Goal: Task Accomplishment & Management: Use online tool/utility

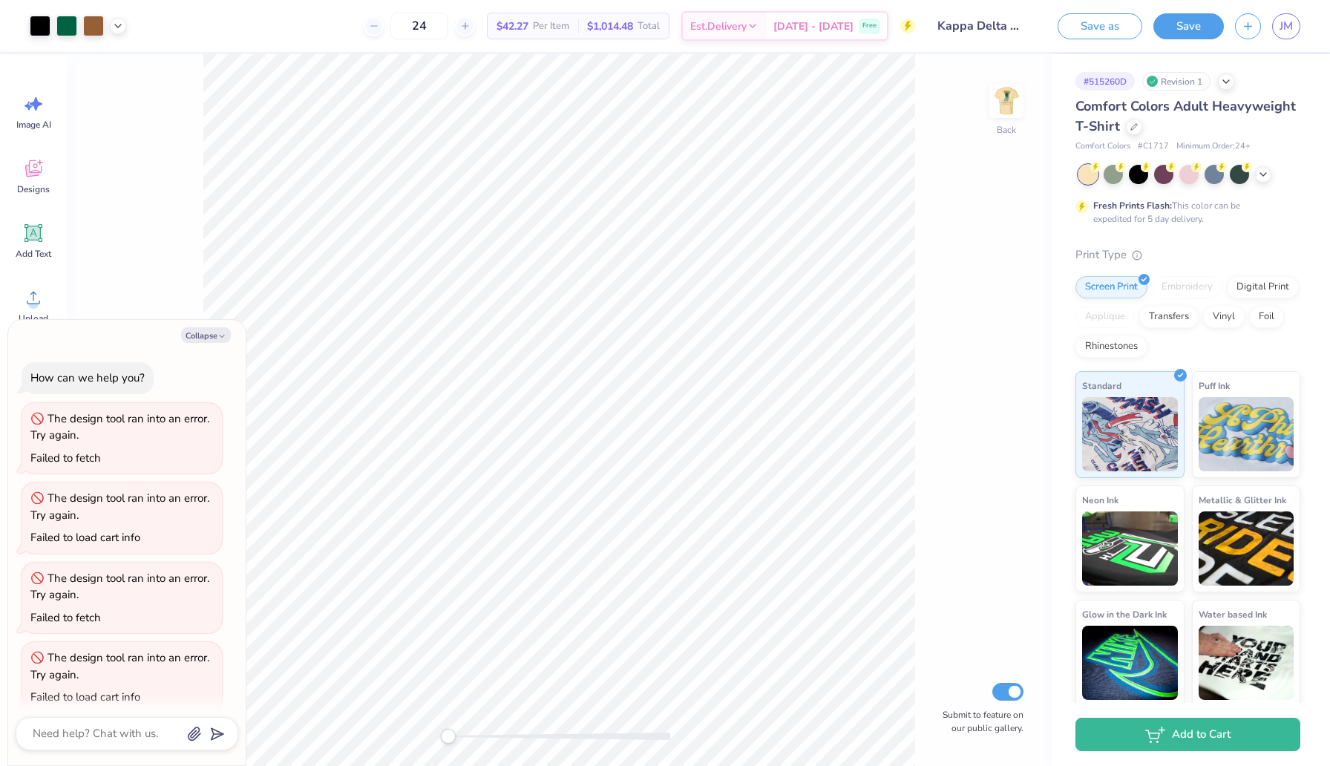
scroll to position [15, 0]
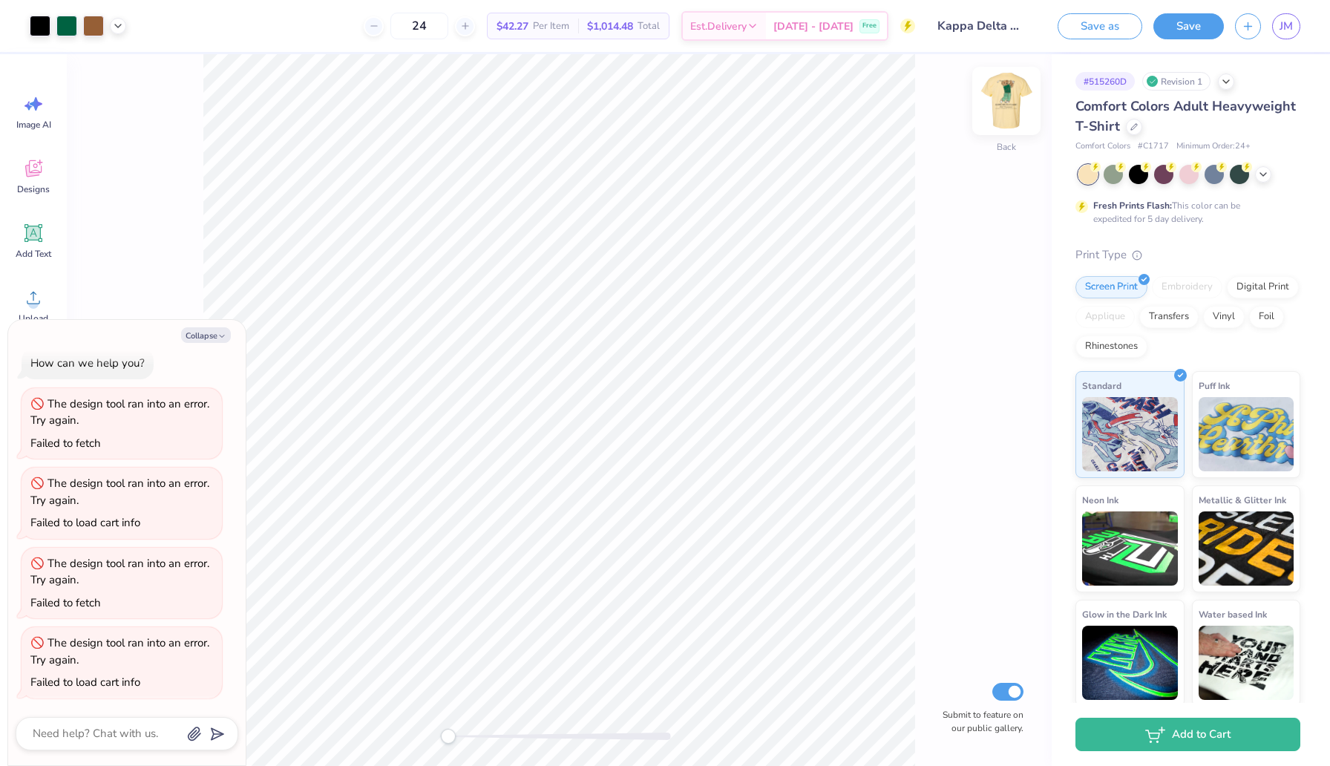
click at [989, 102] on img at bounding box center [1006, 100] width 59 height 59
click at [1134, 129] on div at bounding box center [1134, 125] width 16 height 16
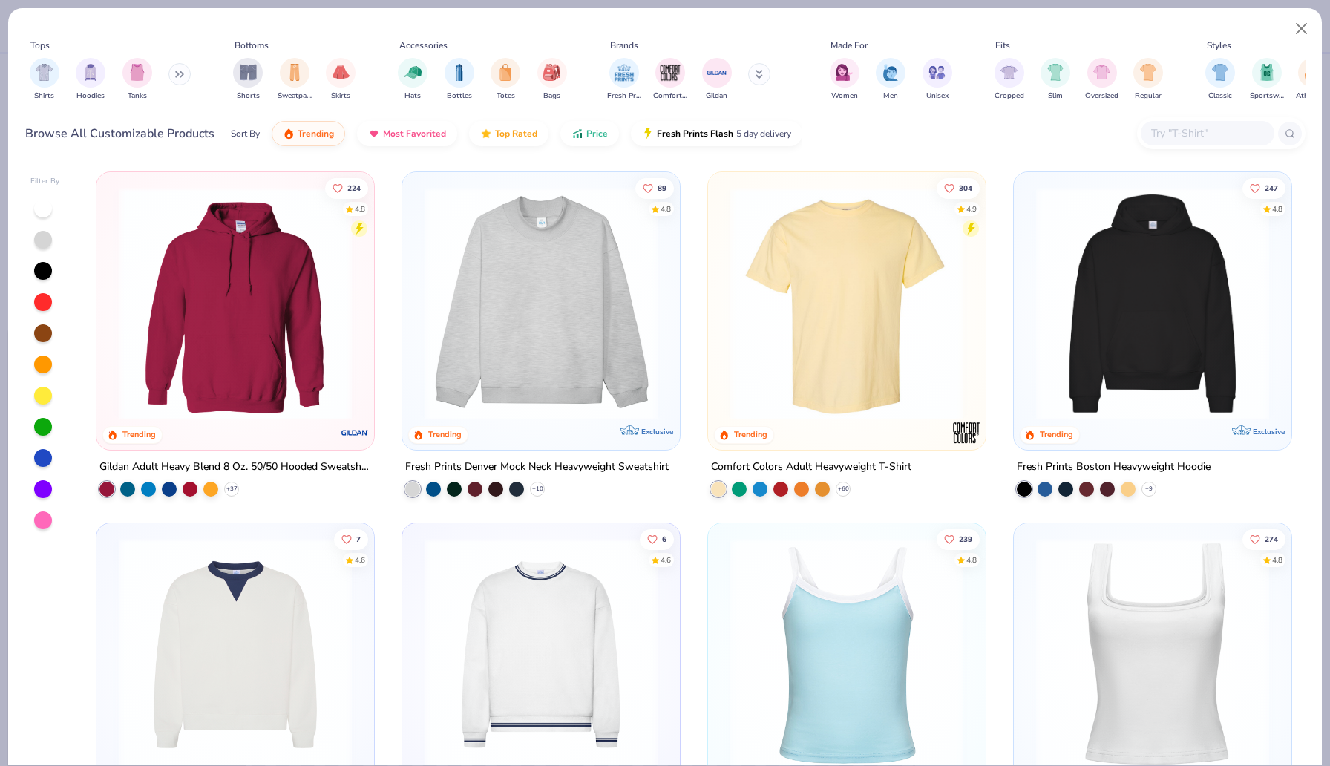
type textarea "x"
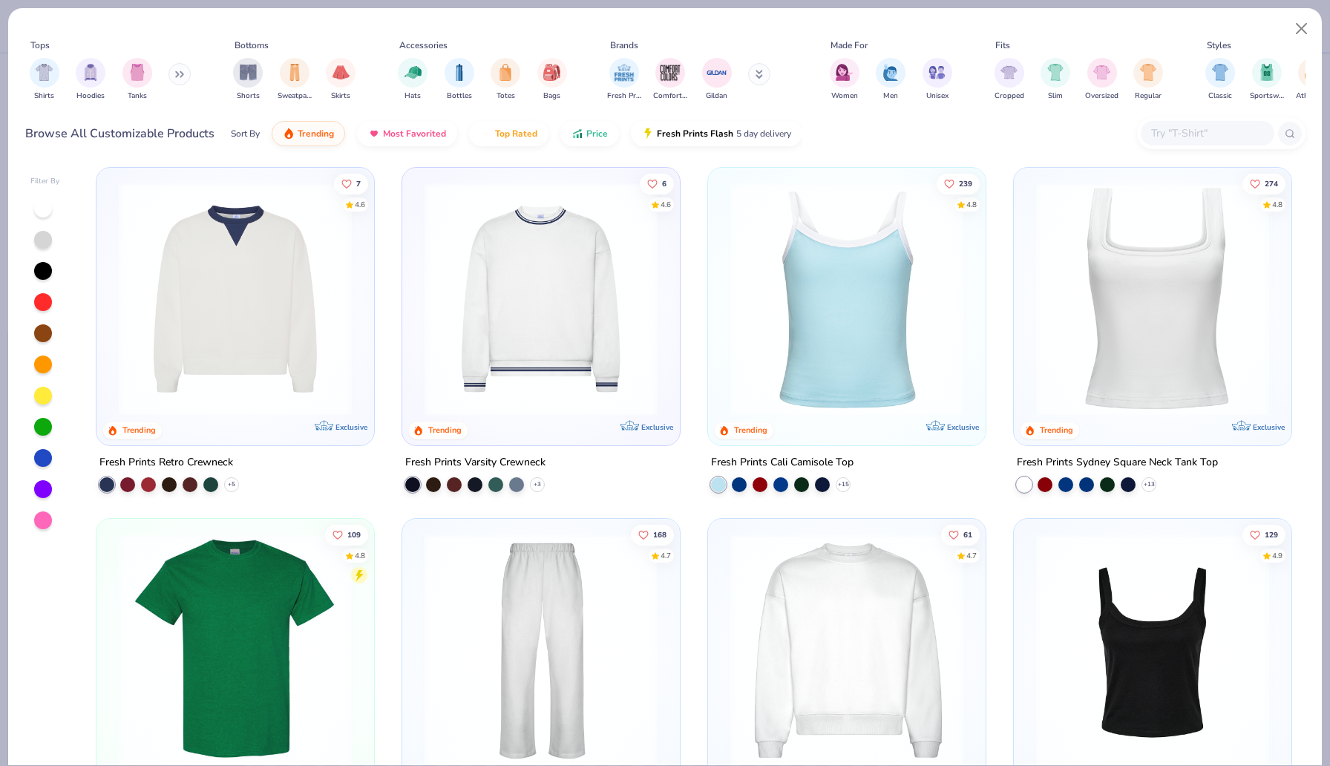
scroll to position [655, 0]
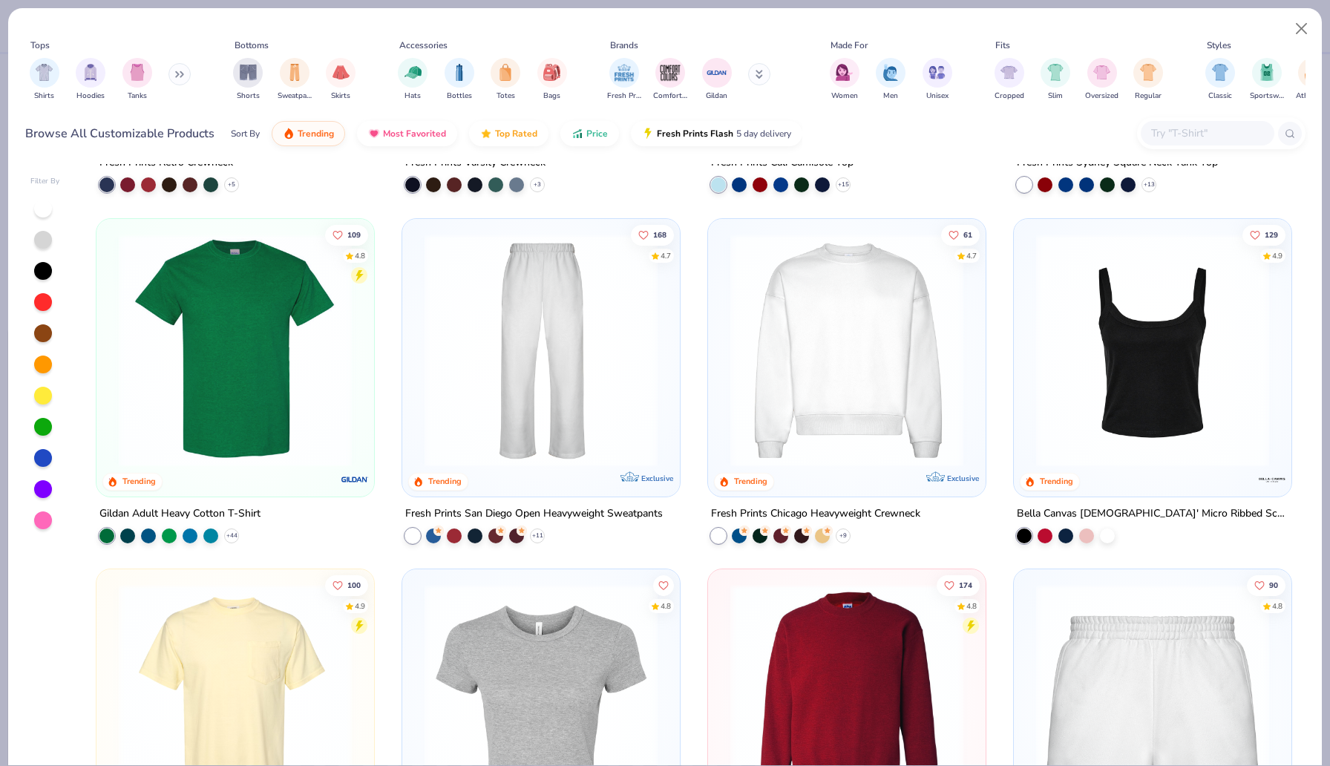
click at [1158, 130] on input "text" at bounding box center [1207, 133] width 114 height 17
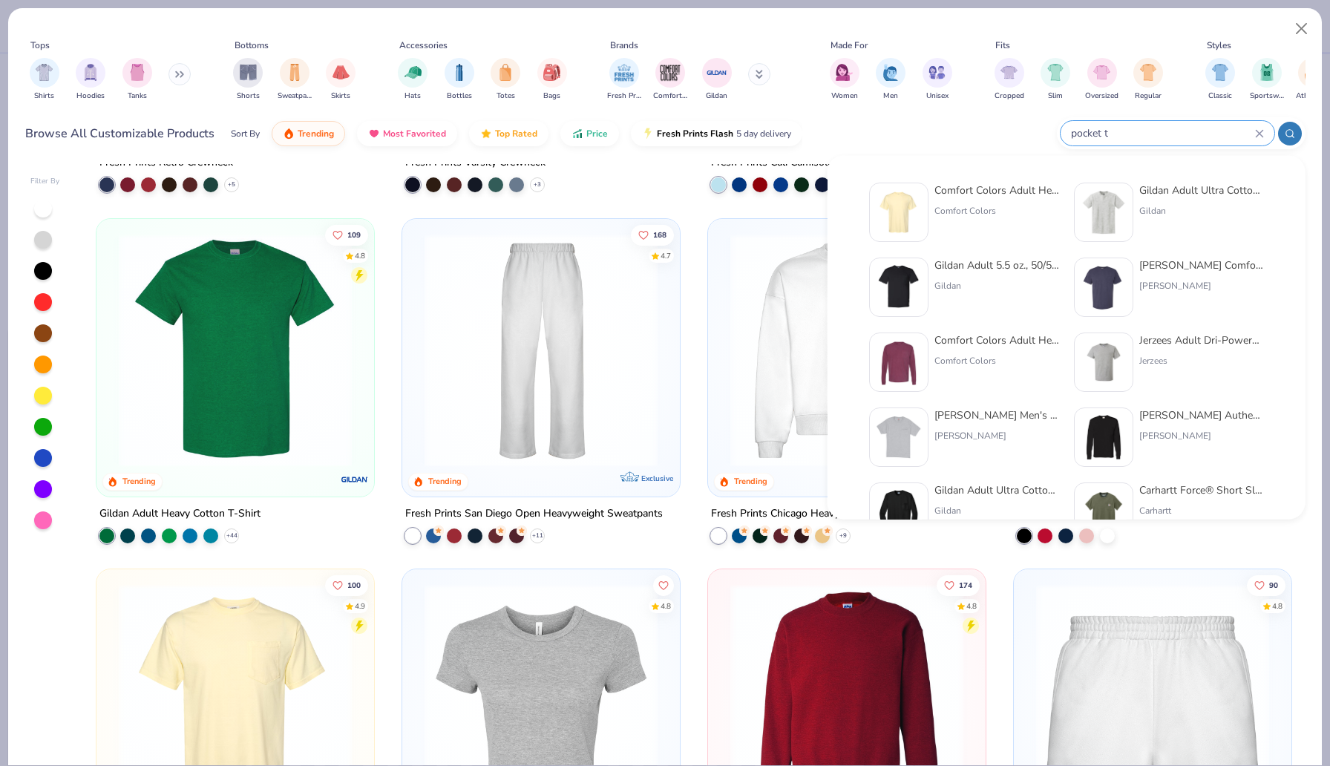
type input "pocket t"
click at [1158, 265] on div "[PERSON_NAME] Comfortwash Unisex Pocket T -Shirt" at bounding box center [1201, 266] width 125 height 16
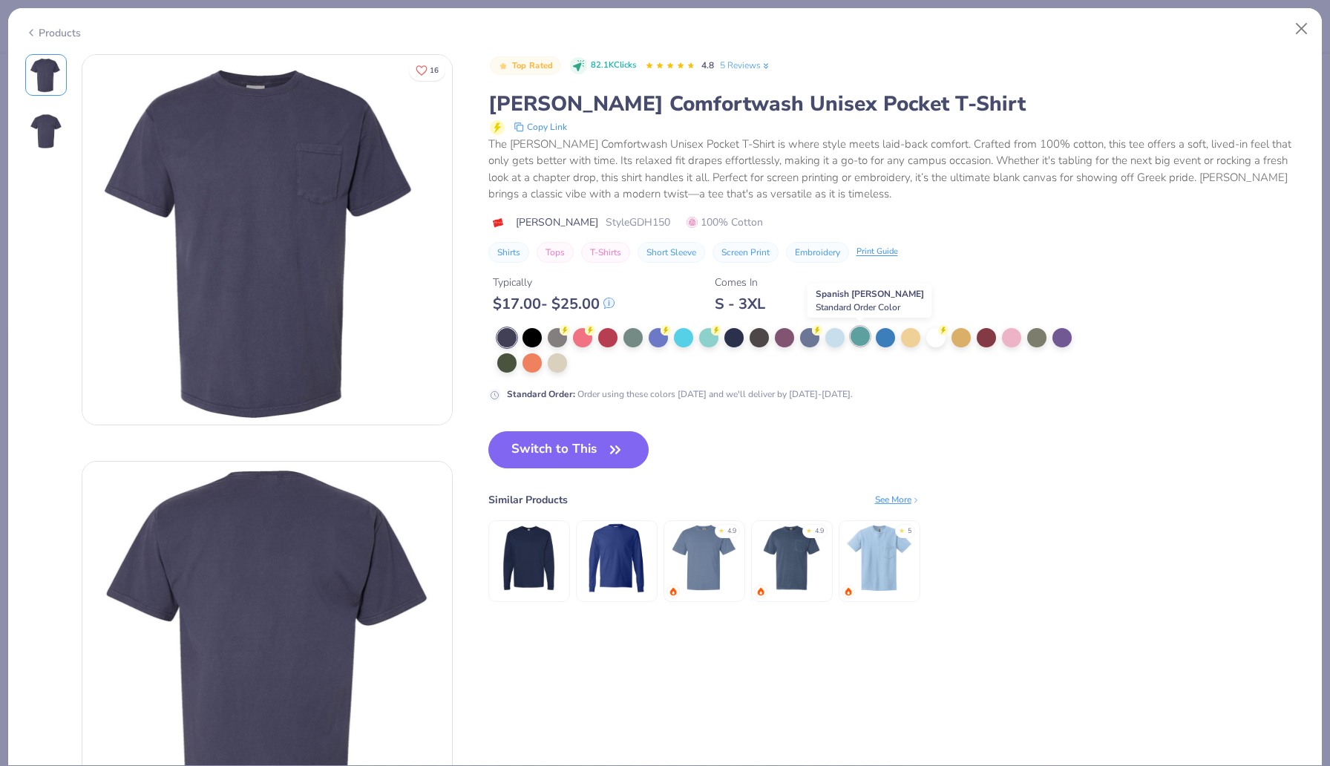
click at [854, 333] on div at bounding box center [860, 336] width 19 height 19
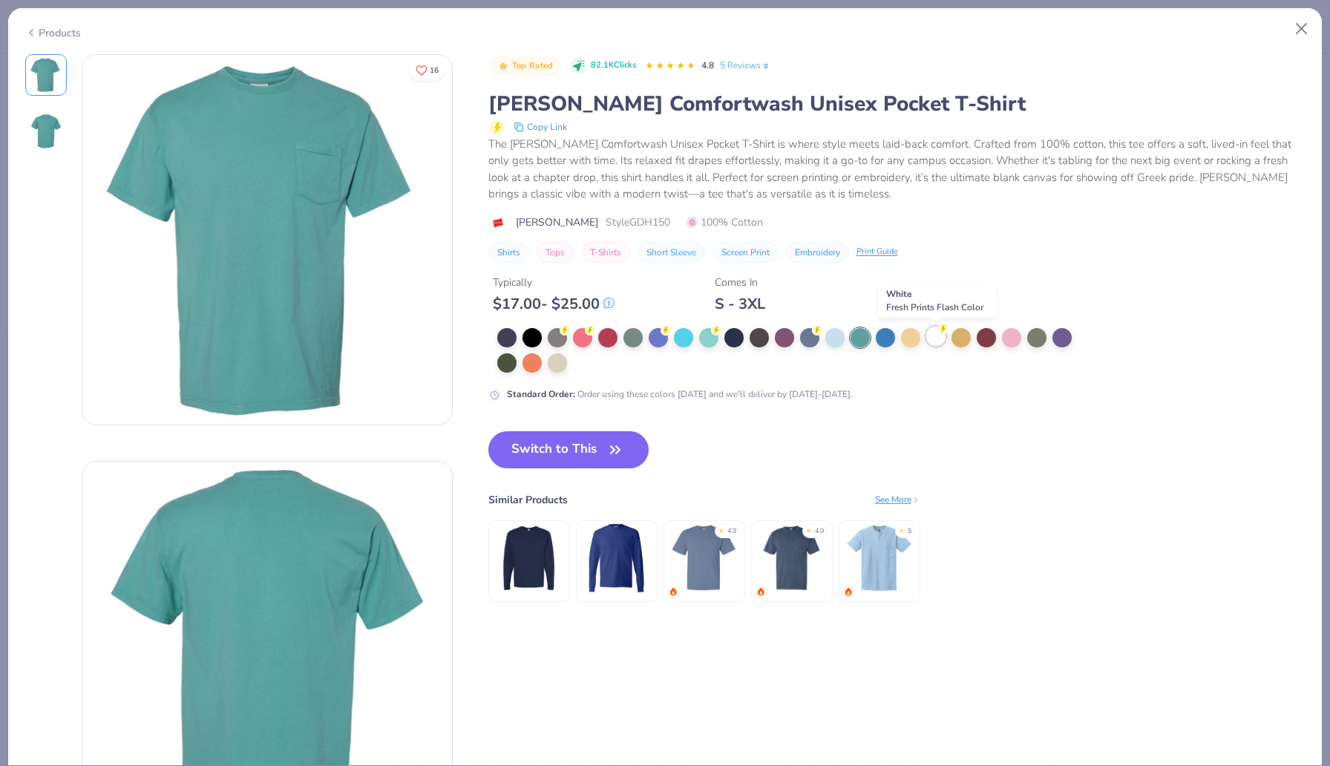
click at [936, 343] on div at bounding box center [935, 336] width 19 height 19
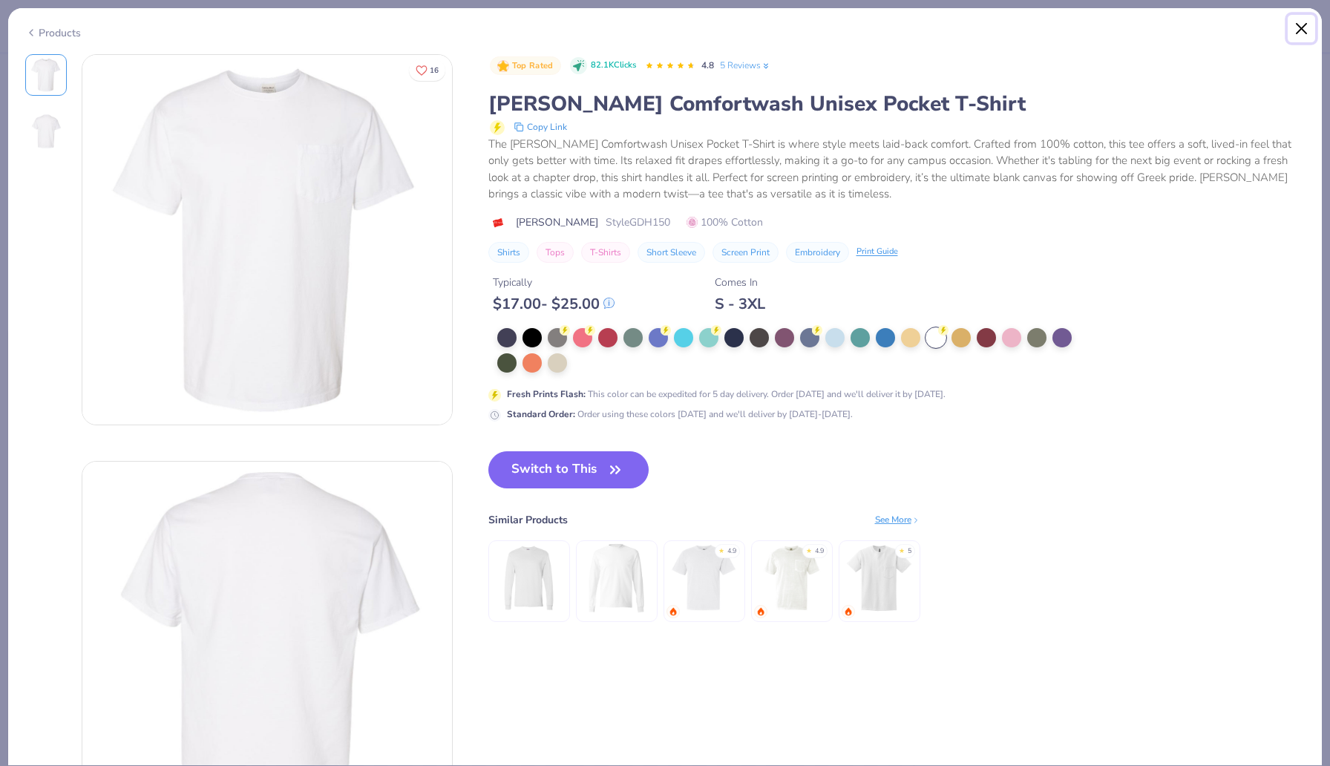
click at [1315, 19] on button "Close" at bounding box center [1302, 29] width 28 height 28
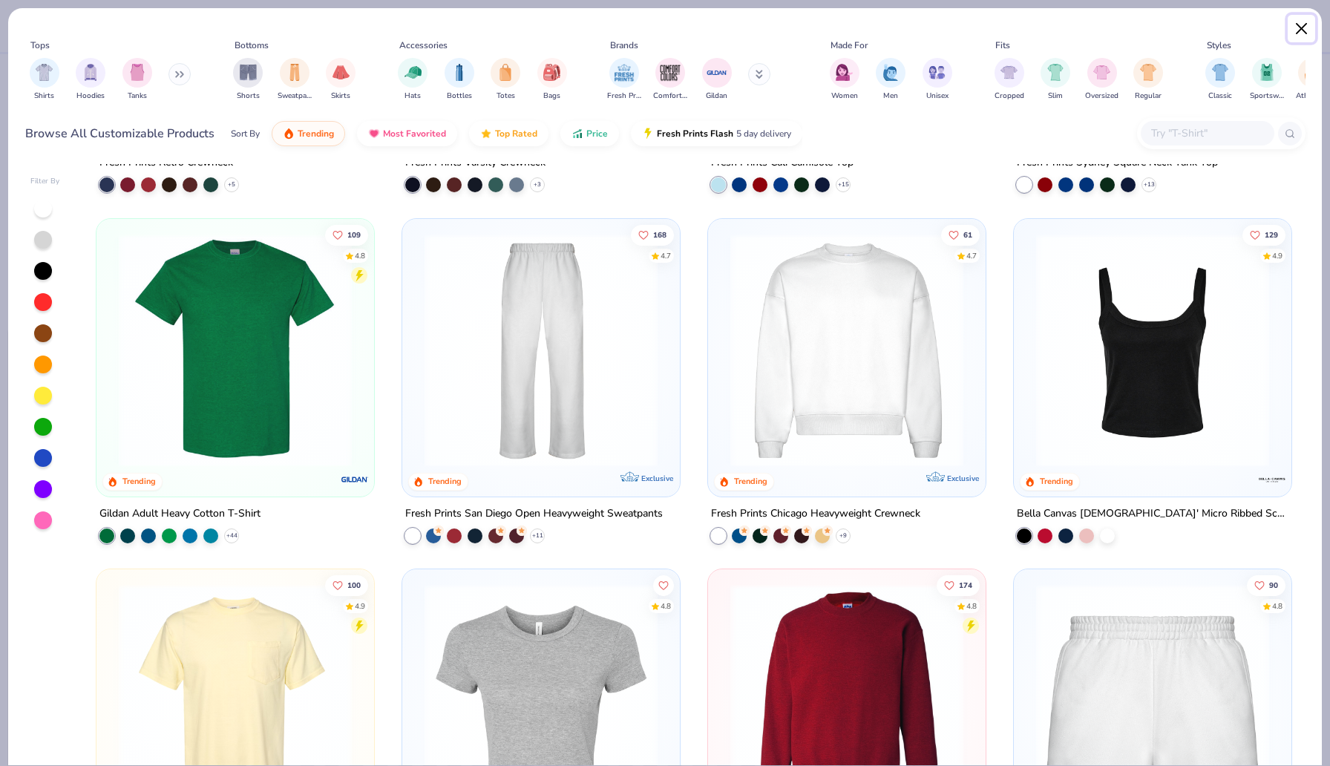
click at [1305, 30] on button "Close" at bounding box center [1302, 29] width 28 height 28
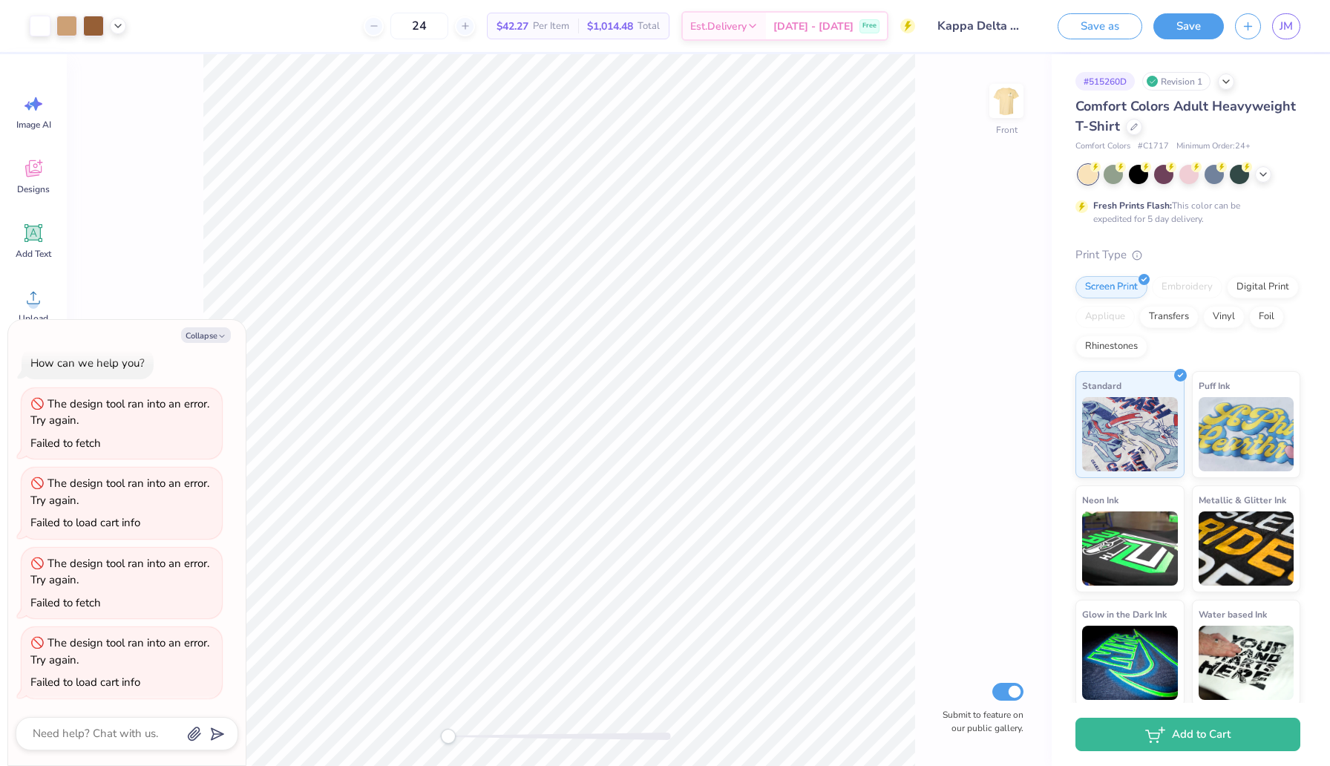
type textarea "x"
